Goal: Register for event/course

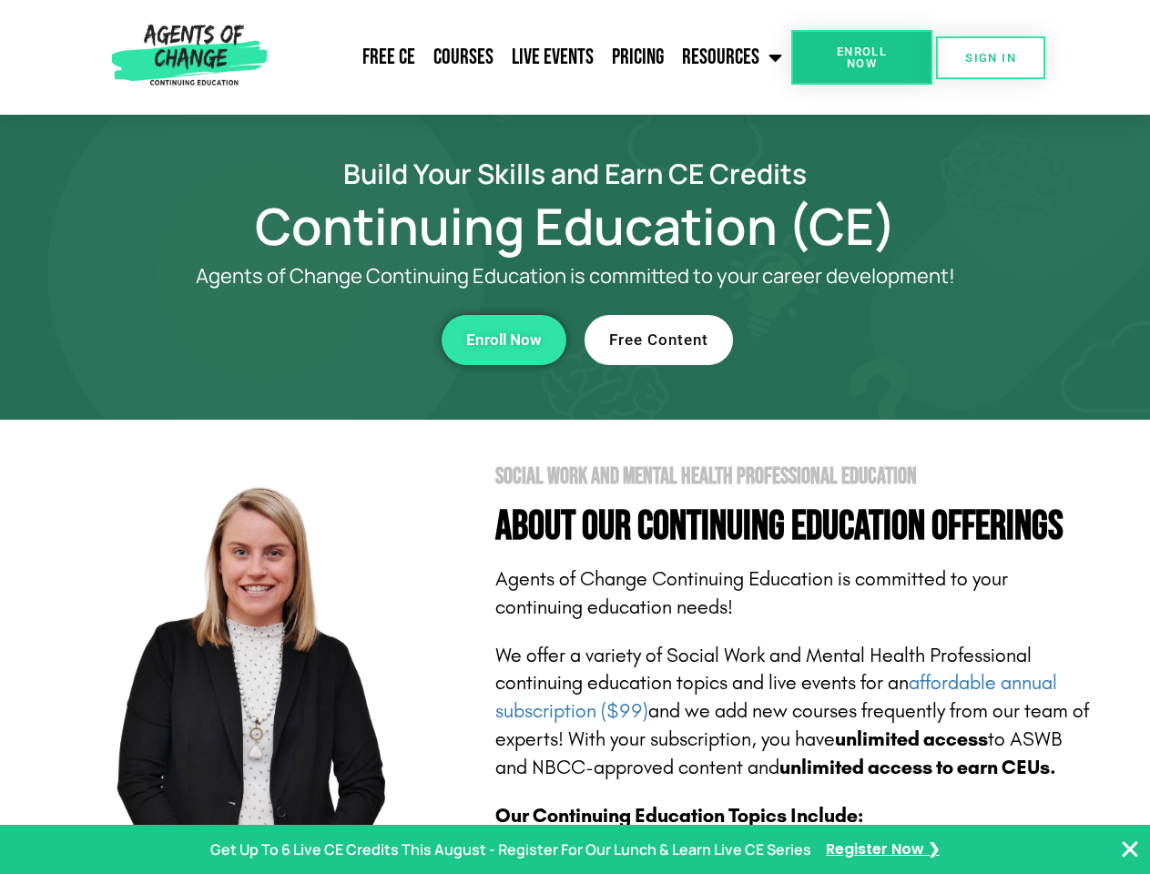
click at [575, 437] on section "Social Work and Mental Health Professional Education About Our Continuing Educa…" at bounding box center [575, 802] width 1150 height 765
click at [861, 57] on span "Enroll Now" at bounding box center [861, 58] width 83 height 24
click at [991, 57] on span "SIGN IN" at bounding box center [990, 58] width 51 height 12
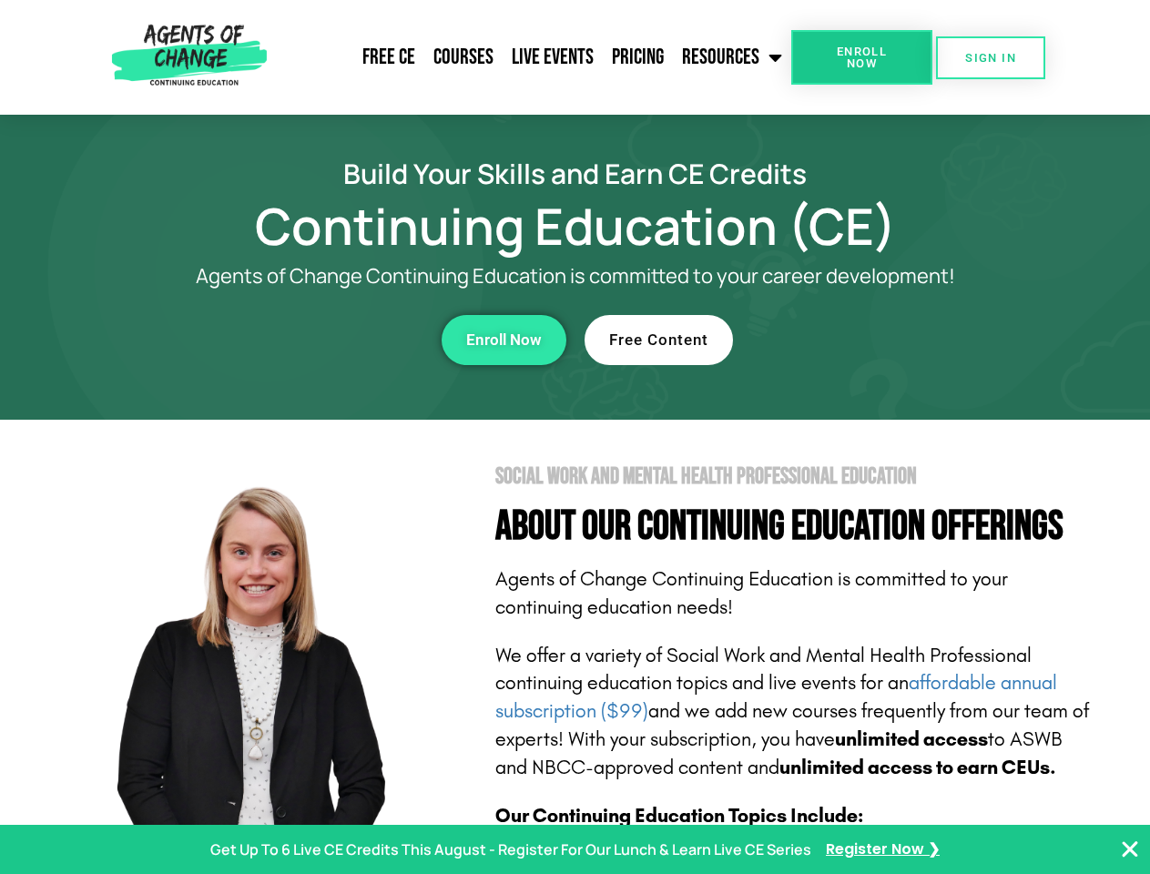
click at [316, 340] on div "Enroll Now" at bounding box center [316, 340] width 501 height 50
click at [503, 340] on span "Enroll Now" at bounding box center [504, 339] width 76 height 15
click at [835, 340] on div "Free Content" at bounding box center [835, 340] width 501 height 50
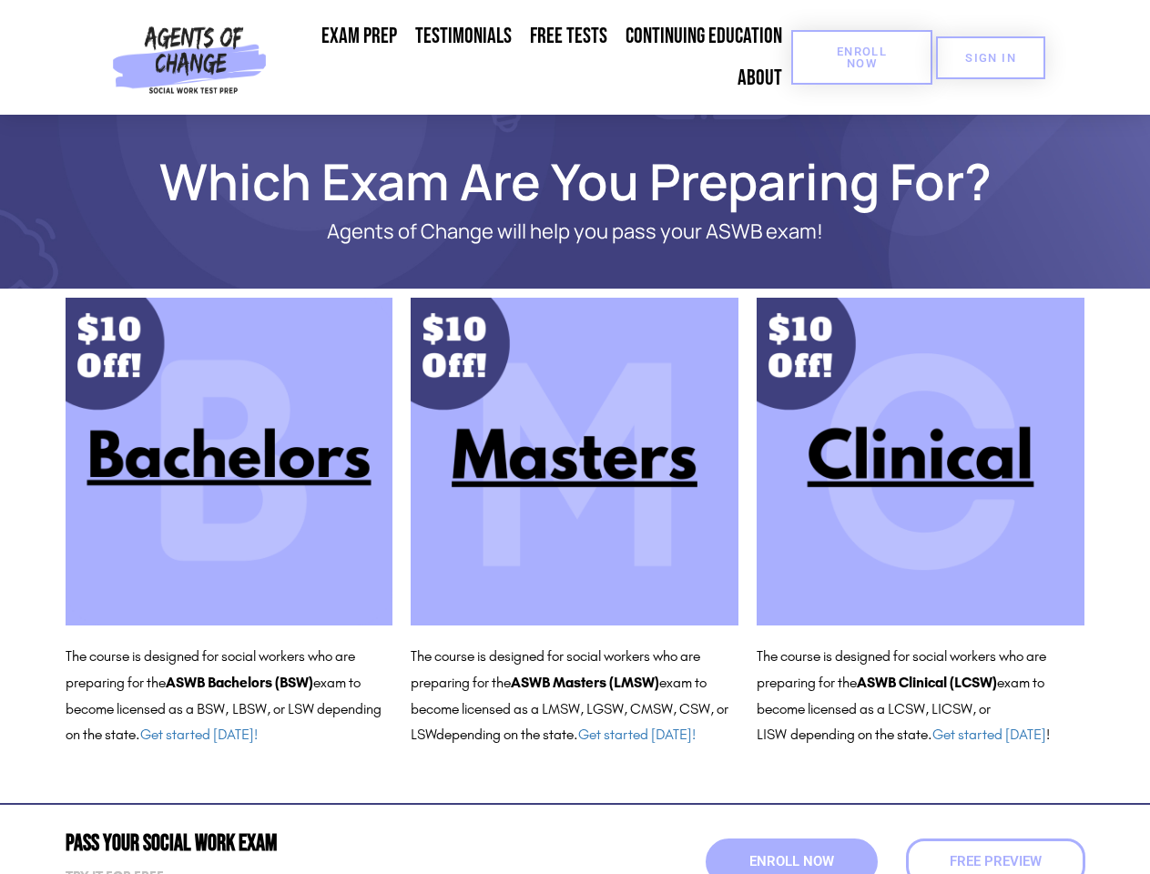
click at [861, 57] on span "Enroll Now" at bounding box center [861, 58] width 83 height 24
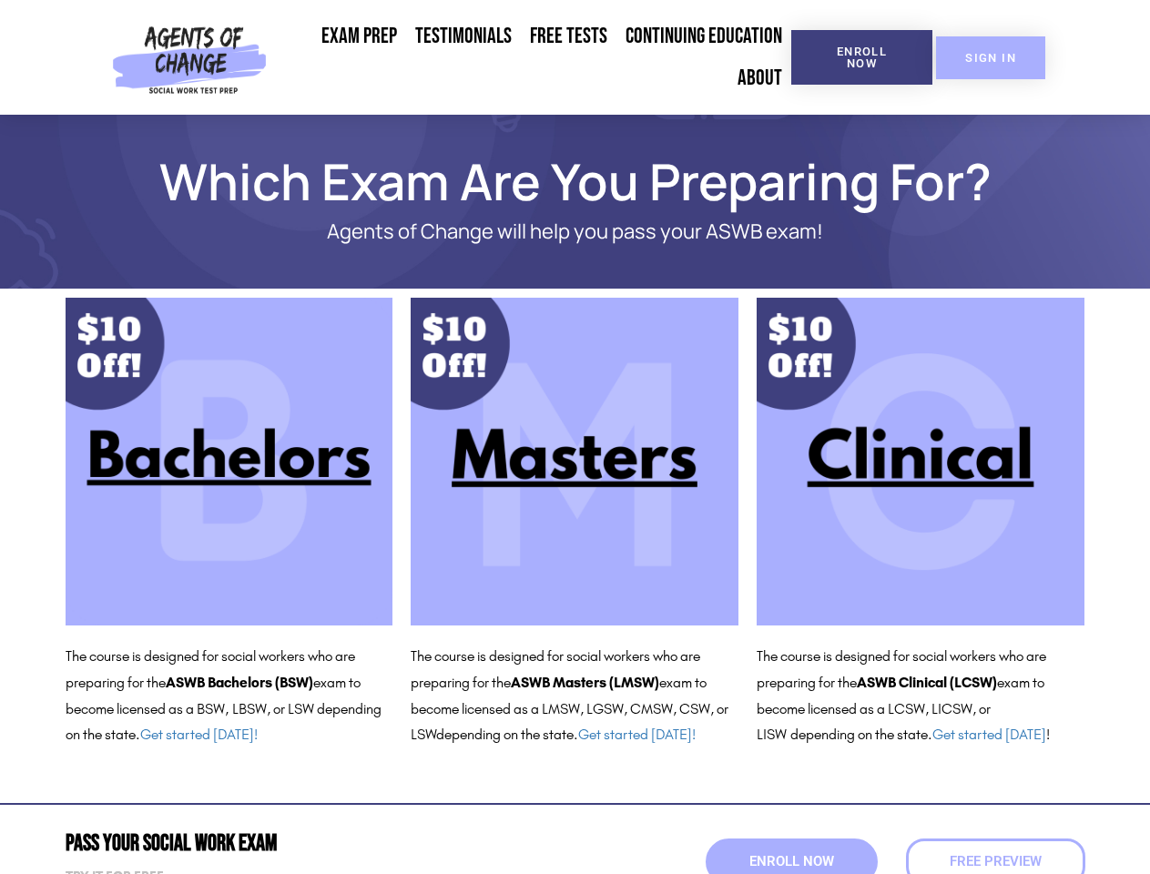
click at [991, 57] on span "SIGN IN" at bounding box center [990, 58] width 51 height 12
click at [791, 861] on span "Enroll Now" at bounding box center [791, 861] width 93 height 15
click at [995, 861] on span "Free Preview" at bounding box center [994, 861] width 101 height 15
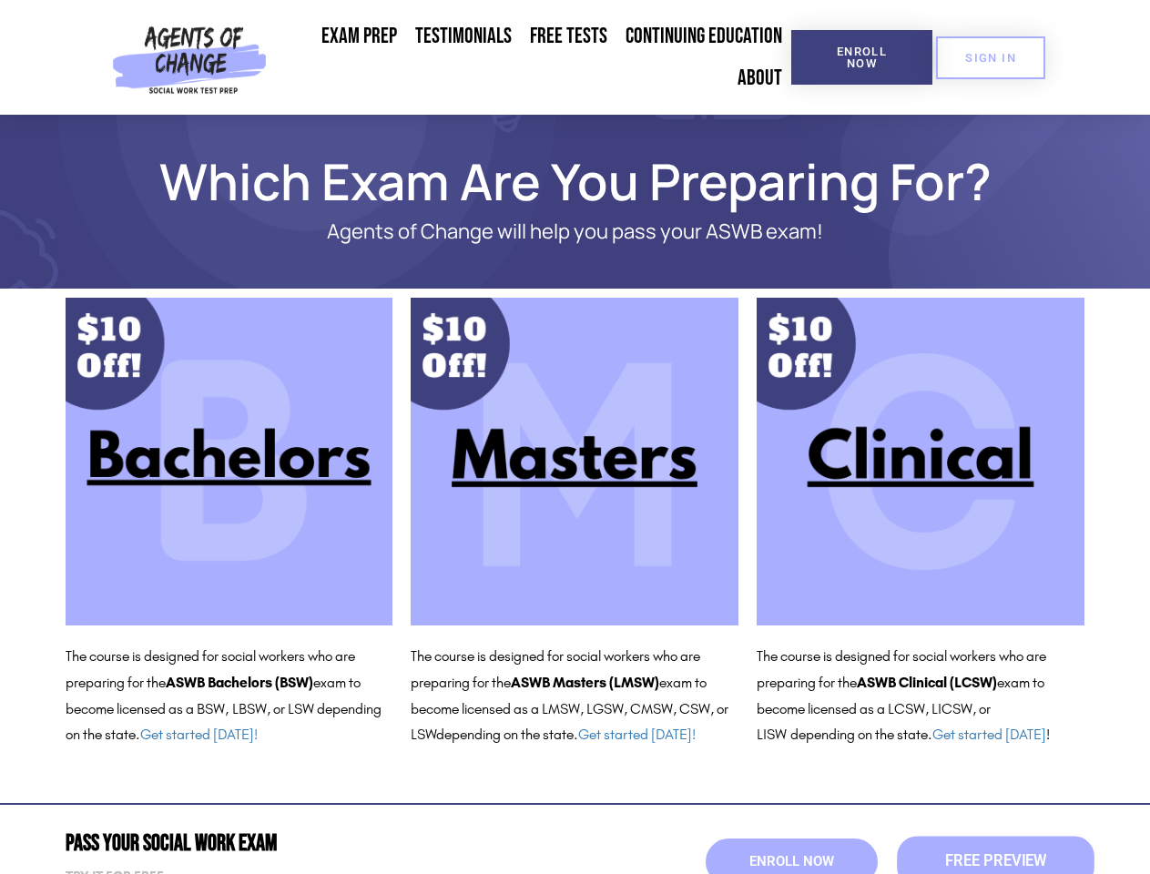
click at [995, 861] on span "Free Preview" at bounding box center [994, 861] width 101 height 15
